Goal: Find contact information: Find contact information

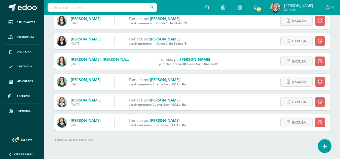
drag, startPoint x: 0, startPoint y: 0, endPoint x: 101, endPoint y: 5, distance: 101.5
click at [101, 5] on input "text" at bounding box center [102, 7] width 109 height 9
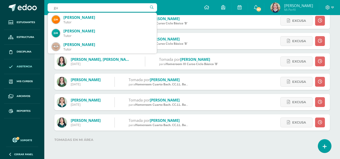
type input "g"
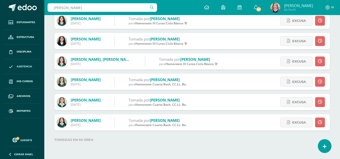
type input "gabriela mazariegos"
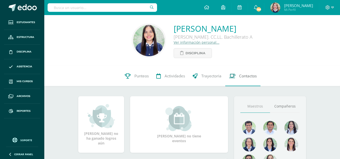
click at [246, 77] on span "Contactos" at bounding box center [248, 75] width 18 height 5
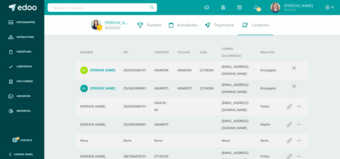
click at [106, 10] on input "text" at bounding box center [102, 7] width 109 height 9
type input "isabella"
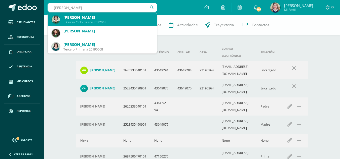
click at [103, 15] on div "[PERSON_NAME]" at bounding box center [107, 17] width 89 height 5
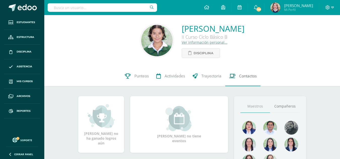
click at [242, 81] on link "Contactos" at bounding box center [242, 76] width 35 height 20
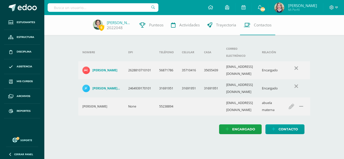
click at [309, 125] on div "Encargado Contacto" at bounding box center [194, 130] width 232 height 10
drag, startPoint x: 225, startPoint y: 64, endPoint x: 269, endPoint y: 63, distance: 44.1
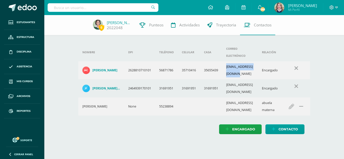
click at [258, 63] on td "[EMAIL_ADDRESS][DOMAIN_NAME]" at bounding box center [240, 70] width 36 height 18
copy td "[EMAIL_ADDRESS][DOMAIN_NAME]"
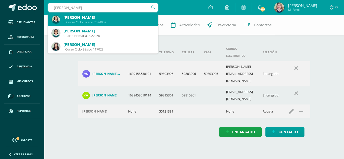
type input "valeria mendez"
click at [108, 21] on div "II Curso Ciclo Básico 2024031" at bounding box center [108, 22] width 91 height 4
